Goal: Task Accomplishment & Management: Manage account settings

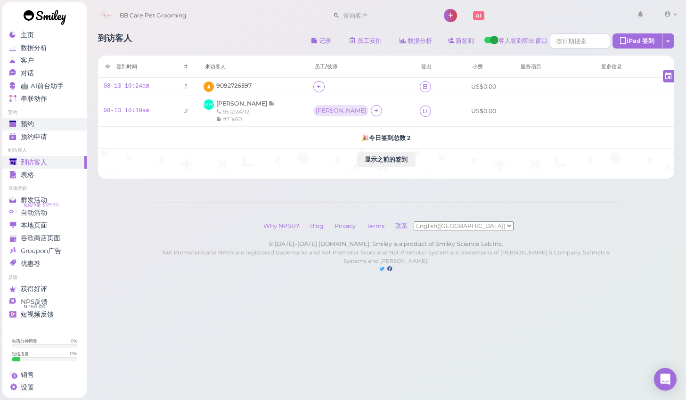
click at [26, 124] on span "预约" at bounding box center [27, 124] width 13 height 8
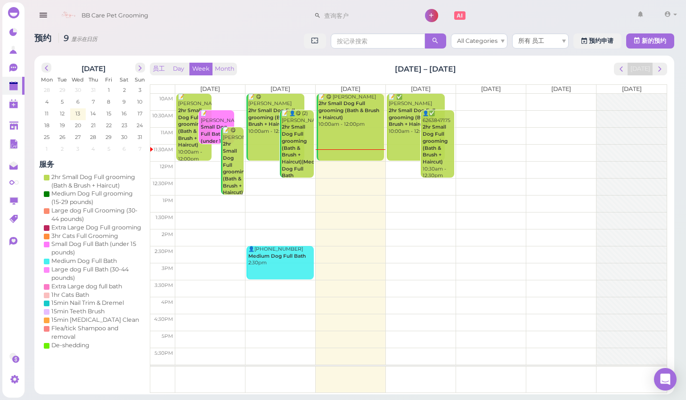
click at [324, 196] on td at bounding box center [420, 203] width 491 height 17
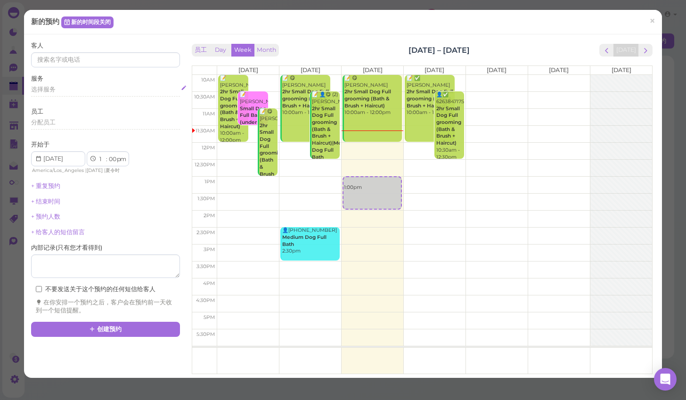
click at [42, 87] on span "选择服务" at bounding box center [43, 89] width 24 height 7
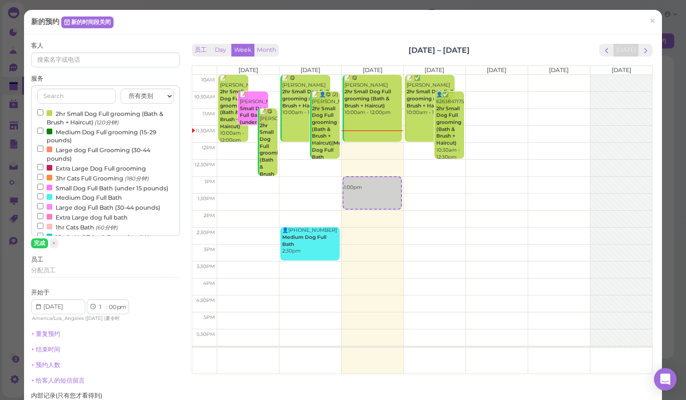
click at [39, 112] on input "2hr Small Dog Full grooming (Bath & Brush + Haircut) (120分钟)" at bounding box center [40, 112] width 6 height 6
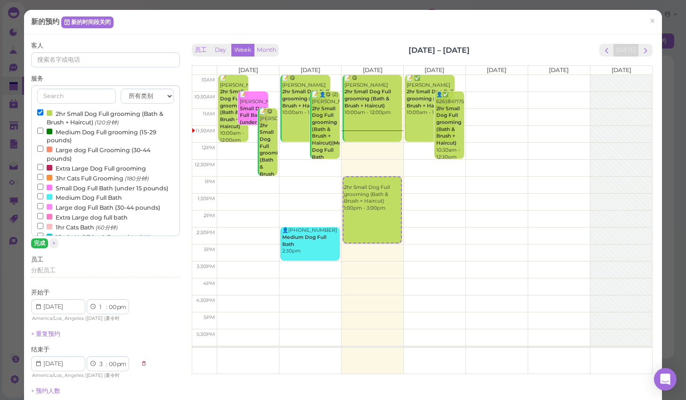
click at [40, 241] on button "完成" at bounding box center [39, 243] width 17 height 10
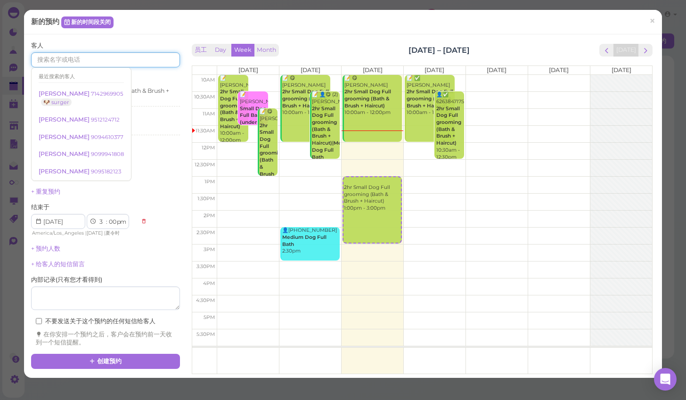
click at [73, 61] on input at bounding box center [105, 59] width 149 height 15
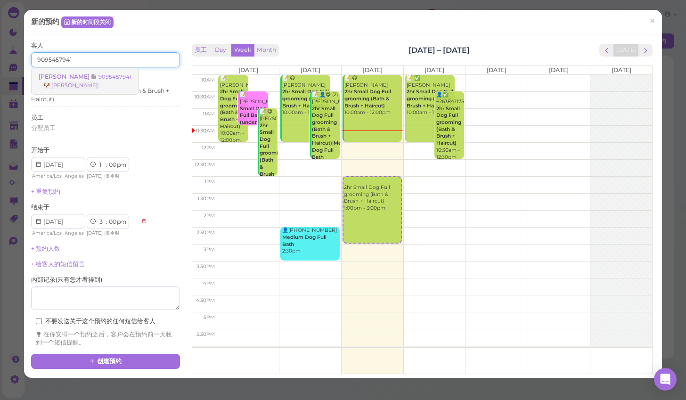
type input "9095457941"
click at [73, 79] on span "[PERSON_NAME]" at bounding box center [65, 76] width 52 height 7
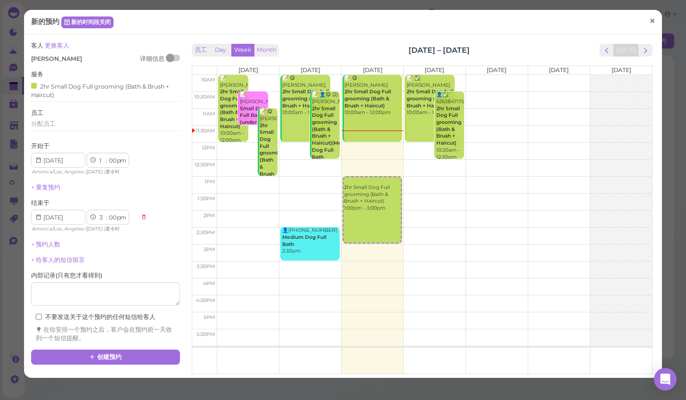
click at [655, 23] on span "×" at bounding box center [652, 21] width 6 height 13
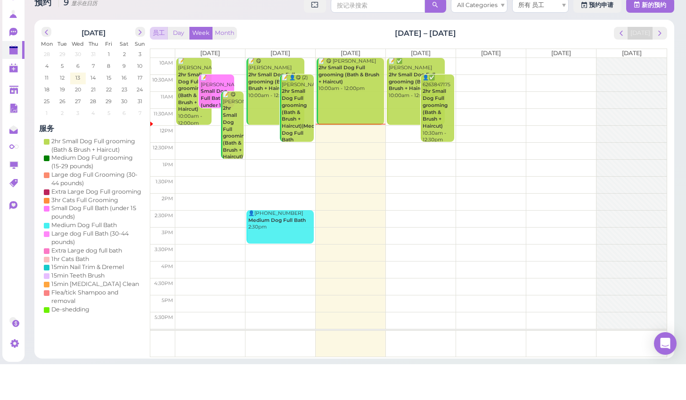
scroll to position [2, 0]
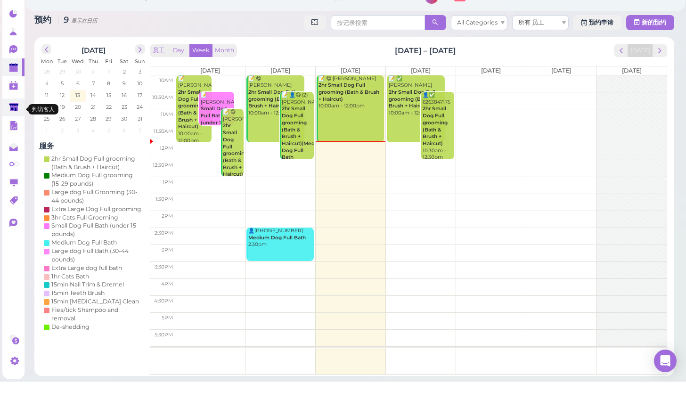
click at [13, 122] on icon at bounding box center [13, 125] width 9 height 7
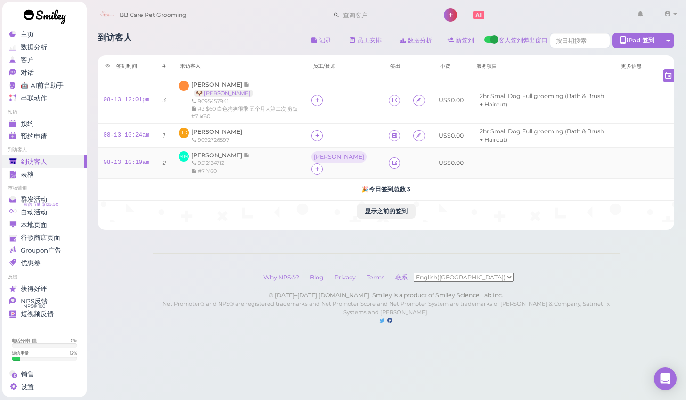
click at [210, 152] on span "[PERSON_NAME]" at bounding box center [217, 155] width 52 height 7
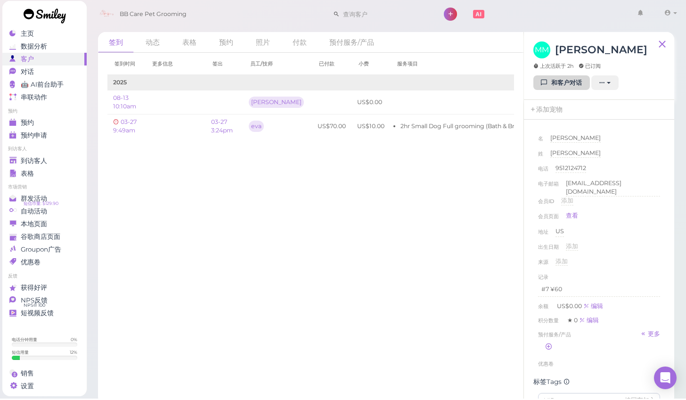
click at [564, 84] on link "和客户对话" at bounding box center [561, 84] width 57 height 15
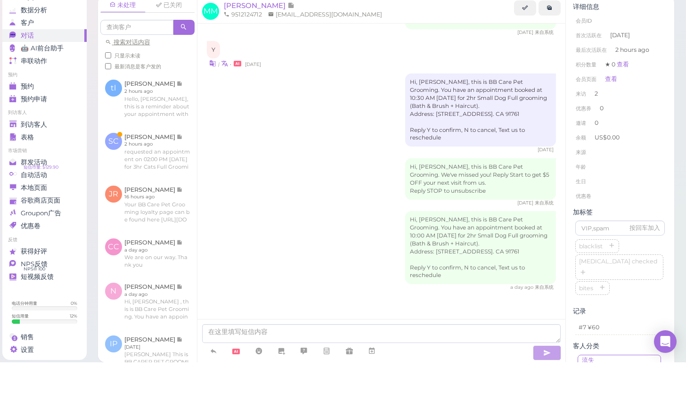
scroll to position [2, 0]
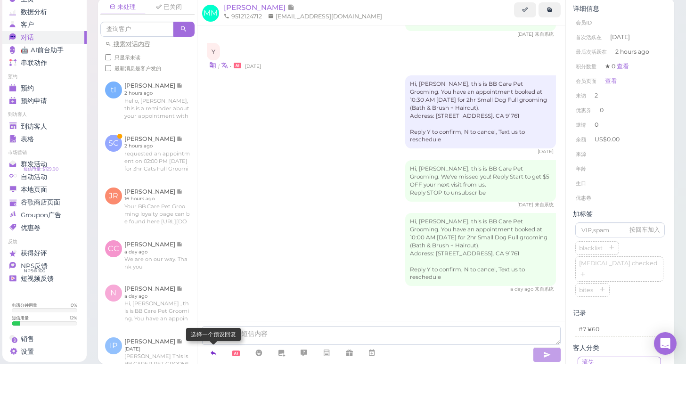
click at [210, 384] on icon at bounding box center [214, 388] width 8 height 9
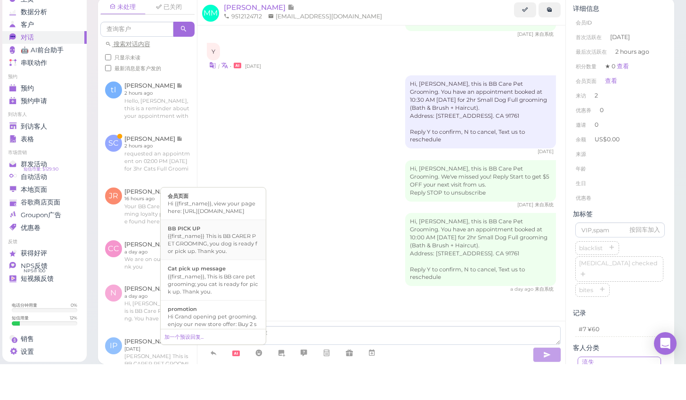
click at [229, 268] on div "{{first_name}} This is BB CARER PET GROOMING, you dog is ready for pick up. Tha…" at bounding box center [213, 279] width 91 height 23
type textarea "{{first_name}} This is BB CARER PET GROOMING, you dog is ready for pick up. Tha…"
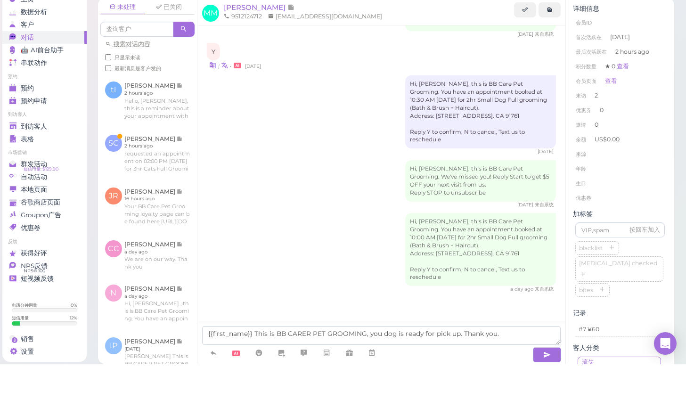
drag, startPoint x: 542, startPoint y: 350, endPoint x: 534, endPoint y: 342, distance: 11.0
click at [543, 386] on icon "button" at bounding box center [547, 390] width 8 height 9
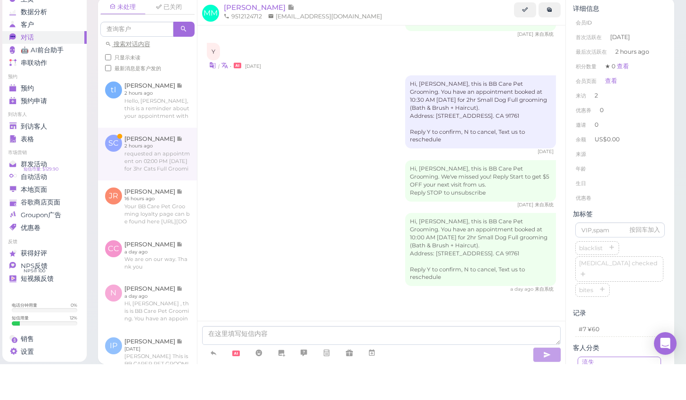
scroll to position [407, 0]
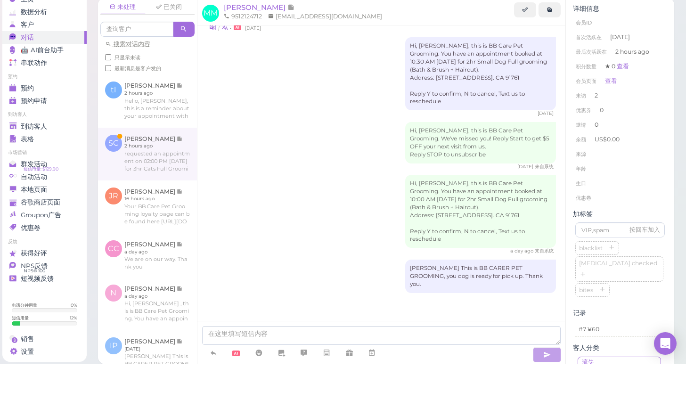
click at [151, 163] on link at bounding box center [147, 189] width 99 height 53
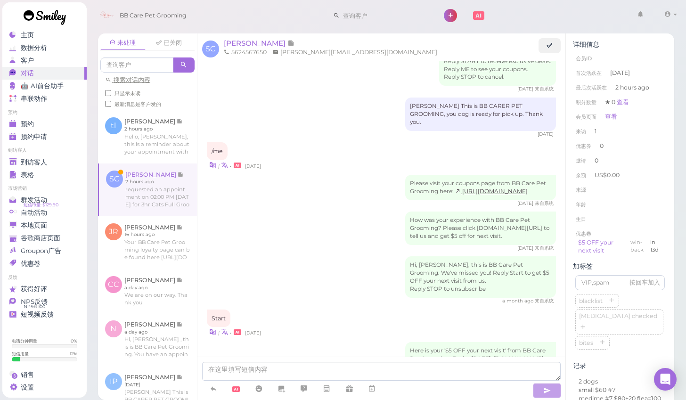
scroll to position [548, 0]
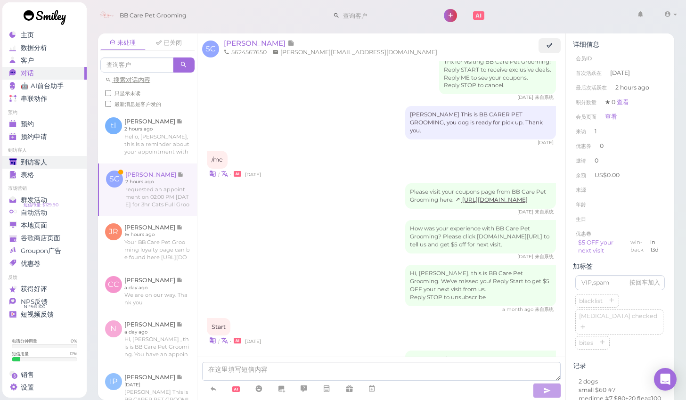
drag, startPoint x: 26, startPoint y: 161, endPoint x: 41, endPoint y: 162, distance: 14.7
click at [26, 161] on span "到访客人" at bounding box center [34, 162] width 26 height 8
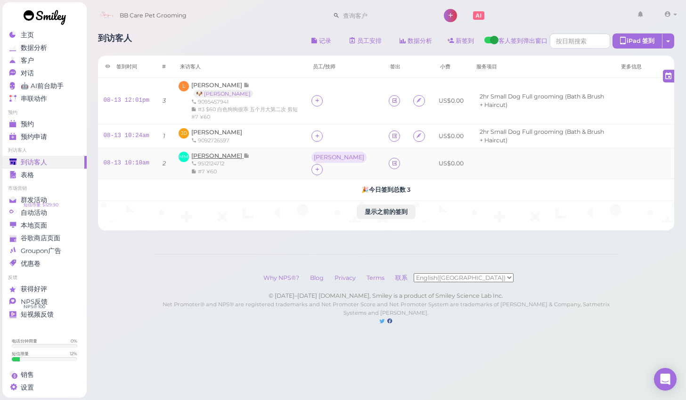
click at [197, 154] on span "[PERSON_NAME]" at bounding box center [217, 155] width 52 height 7
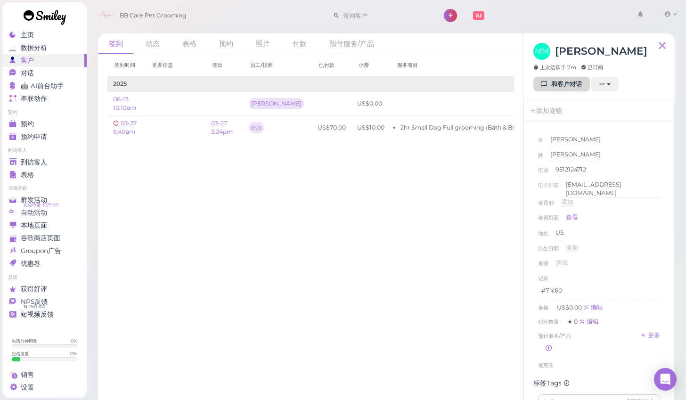
click at [558, 85] on link "和客户对话" at bounding box center [561, 84] width 57 height 15
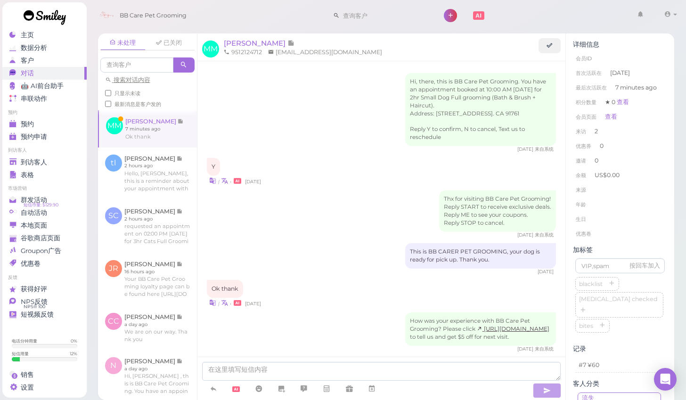
scroll to position [446, 0]
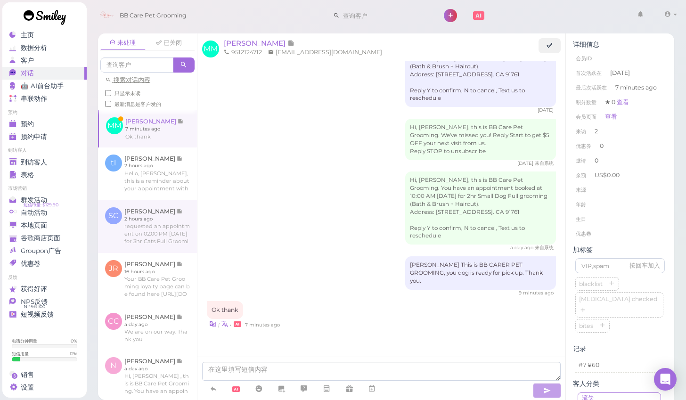
click at [137, 231] on link at bounding box center [147, 226] width 99 height 53
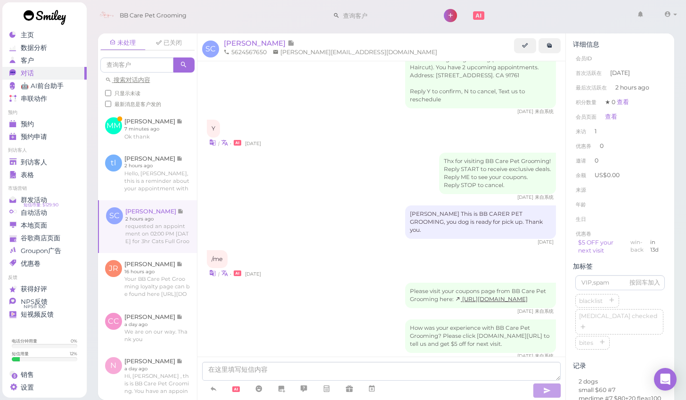
scroll to position [738, 0]
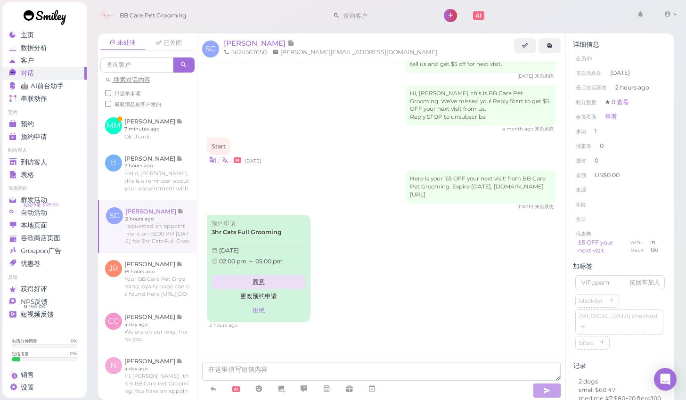
click at [258, 283] on link "同意" at bounding box center [258, 282] width 94 height 14
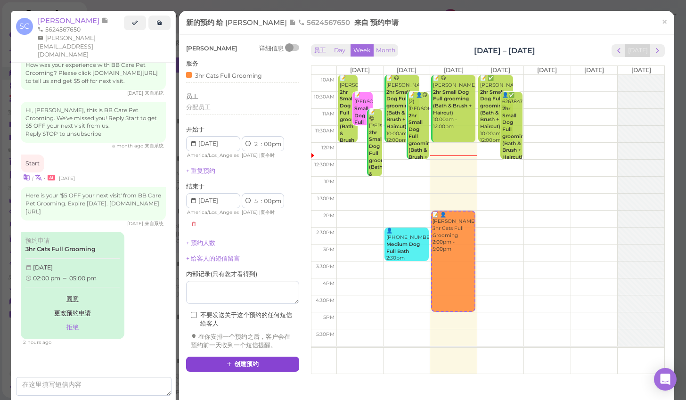
click at [246, 356] on button "创建预约" at bounding box center [242, 363] width 113 height 15
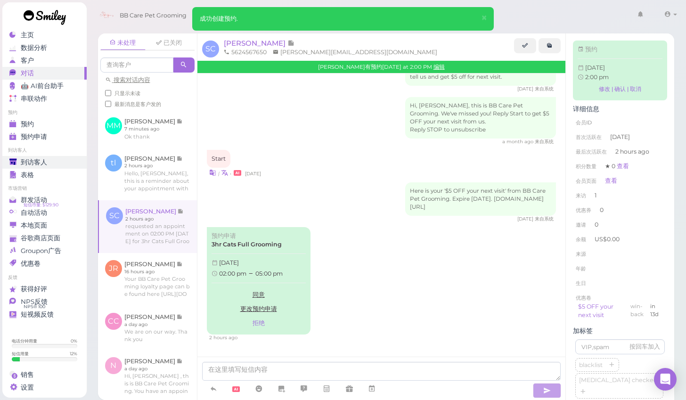
click at [30, 162] on span "到访客人" at bounding box center [34, 162] width 26 height 8
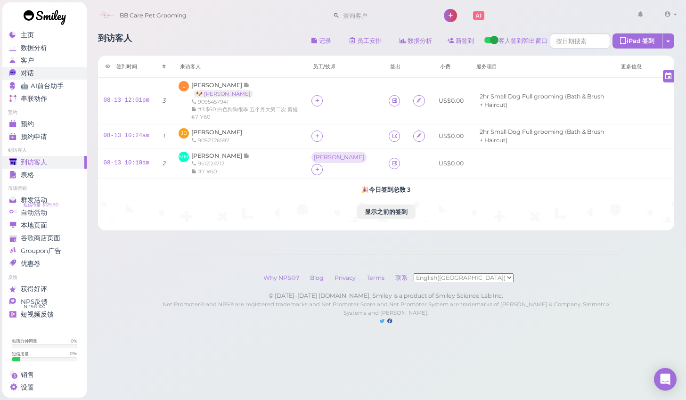
click at [27, 75] on span "对话" at bounding box center [27, 73] width 13 height 8
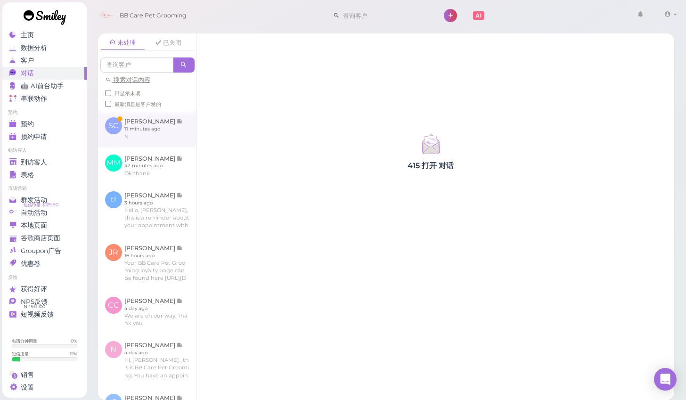
click at [140, 129] on link at bounding box center [147, 128] width 98 height 37
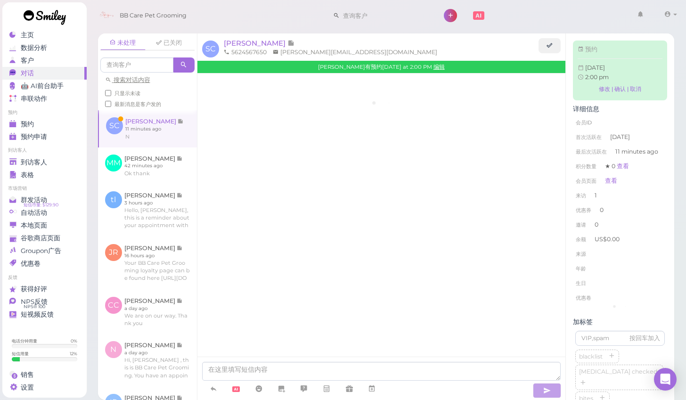
scroll to position [890, 0]
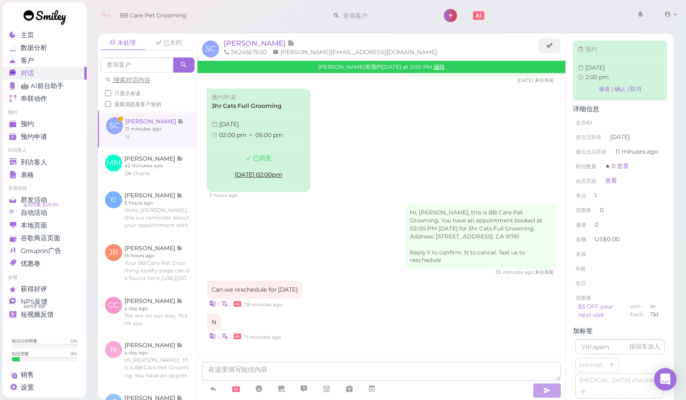
click at [283, 321] on div "N | • 11 minutes ago" at bounding box center [381, 327] width 349 height 28
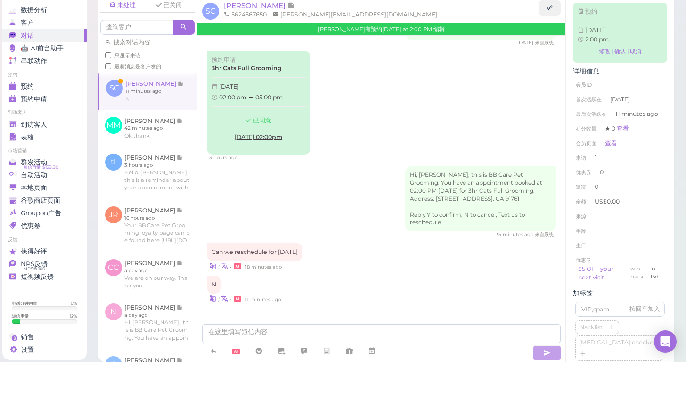
scroll to position [3, 0]
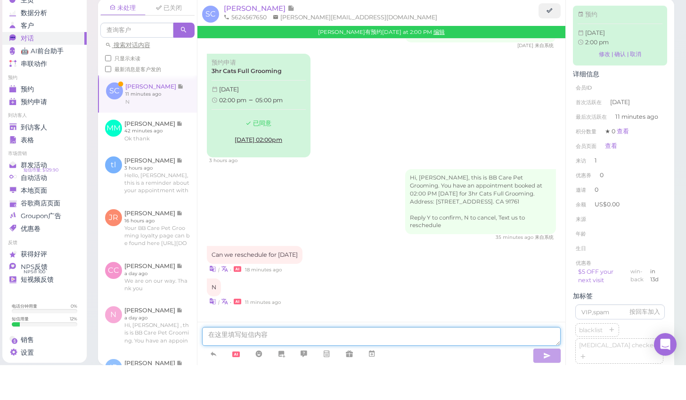
click at [249, 362] on textarea at bounding box center [381, 371] width 359 height 19
type textarea "sure what time [DATE]？"
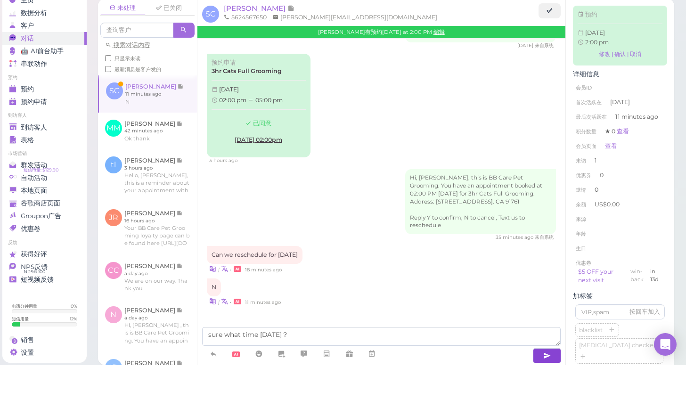
click at [548, 386] on icon "button" at bounding box center [547, 390] width 8 height 9
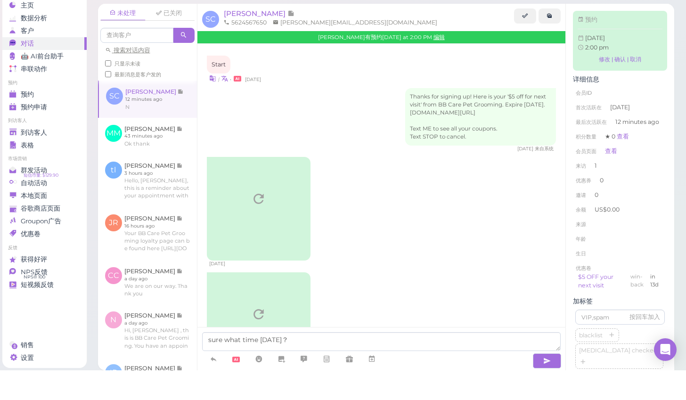
scroll to position [890, 0]
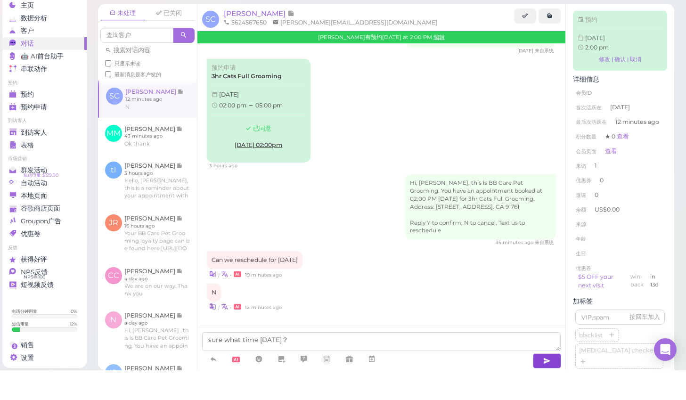
click at [543, 386] on icon "button" at bounding box center [547, 390] width 8 height 9
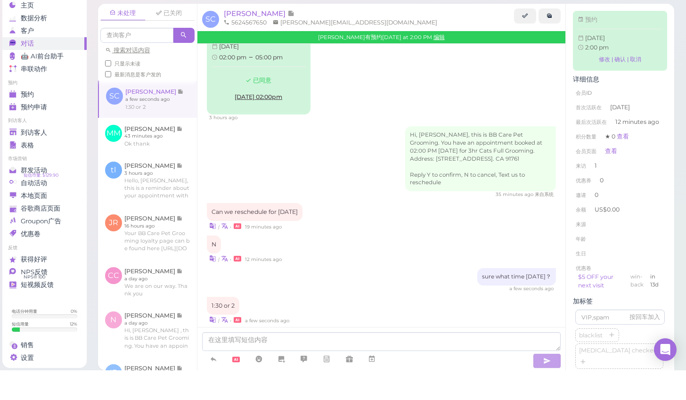
scroll to position [951, 0]
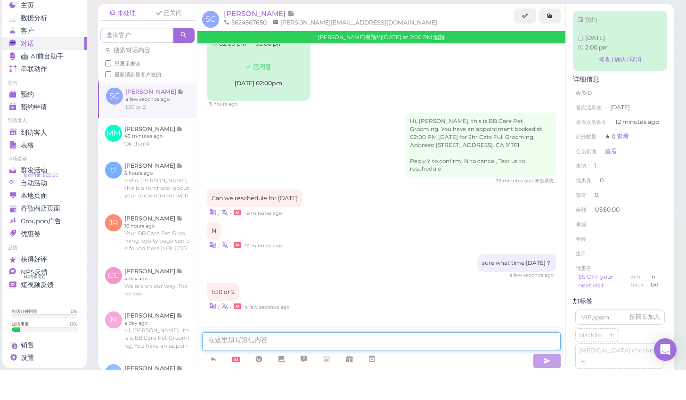
click at [345, 362] on textarea at bounding box center [381, 371] width 359 height 19
type textarea "okay"
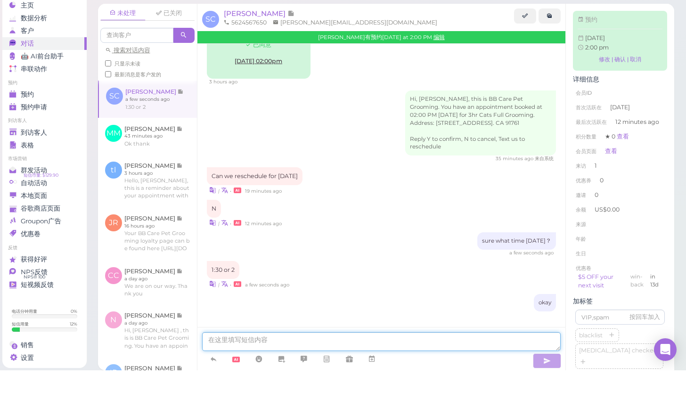
scroll to position [972, 0]
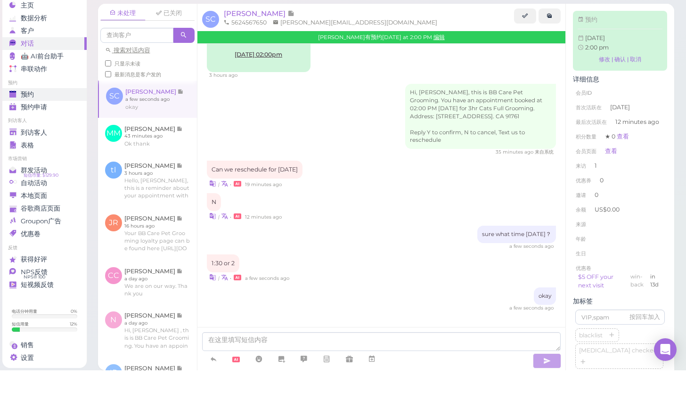
click at [28, 120] on span "预约" at bounding box center [27, 124] width 13 height 8
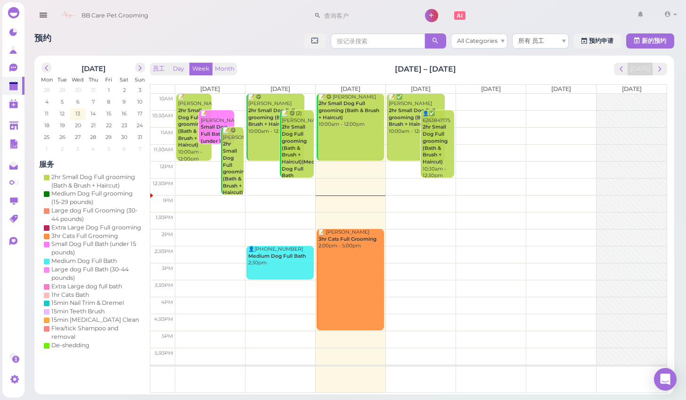
click at [351, 257] on link "📝 Stephanie Chavez 3hr Cats Full Grooming 2:00pm - 5:00pm" at bounding box center [349, 279] width 67 height 101
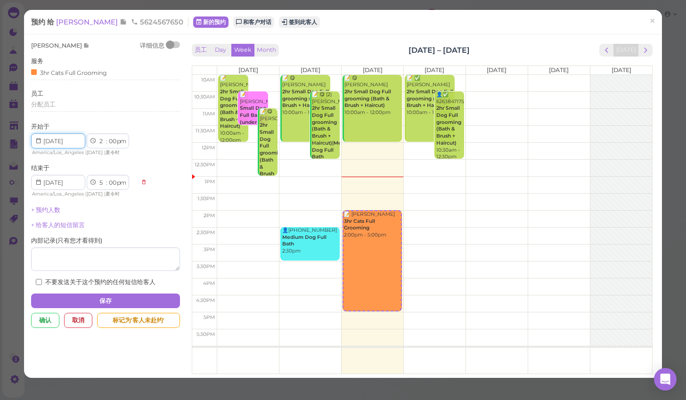
click at [70, 139] on input at bounding box center [58, 140] width 54 height 15
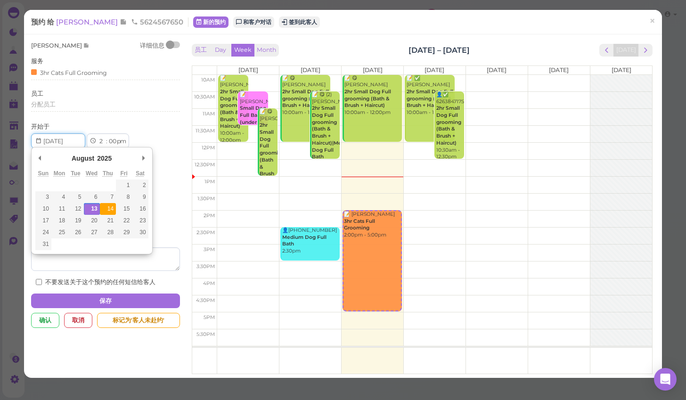
type input "2025-08-14"
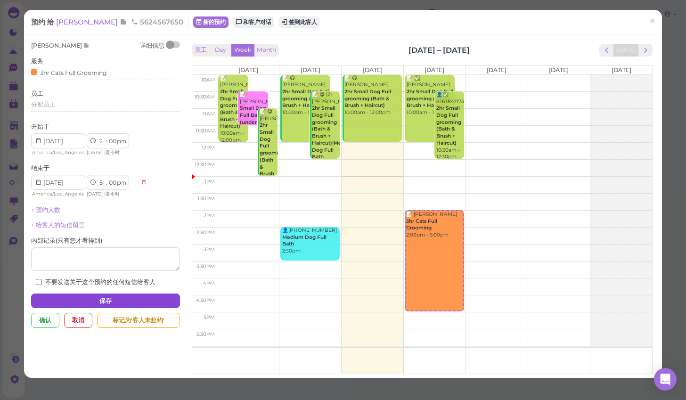
click at [129, 294] on button "保存" at bounding box center [105, 300] width 149 height 15
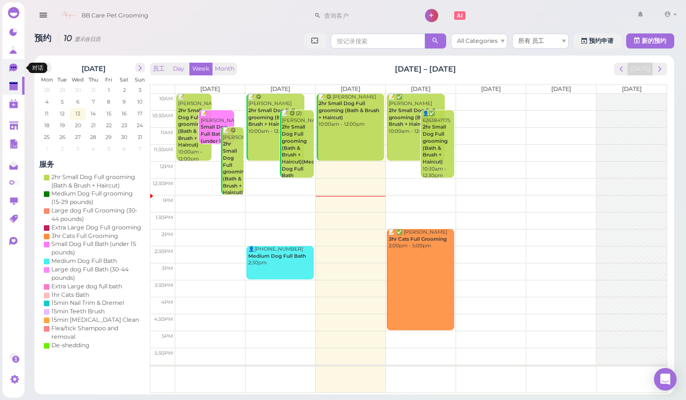
click at [12, 67] on icon at bounding box center [13, 68] width 8 height 8
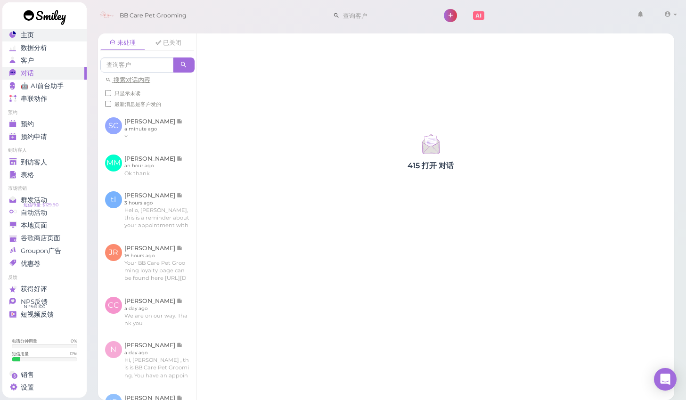
click at [28, 37] on span "主页" at bounding box center [27, 35] width 13 height 8
